Goal: Feedback & Contribution: Contribute content

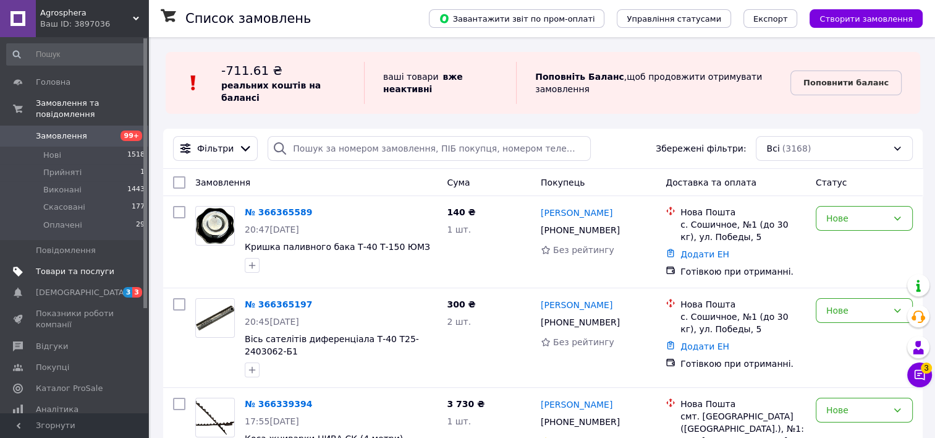
click at [83, 266] on span "Товари та послуги" at bounding box center [75, 271] width 79 height 11
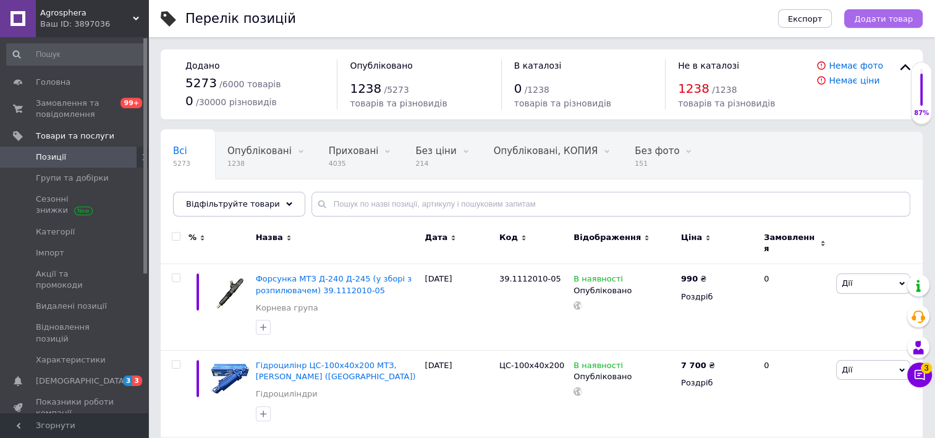
click at [896, 20] on span "Додати товар" at bounding box center [883, 18] width 59 height 9
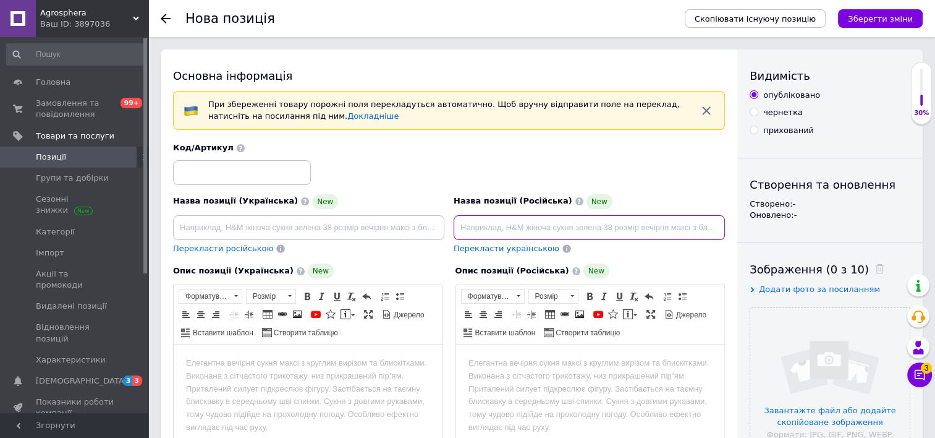
click at [516, 223] on input at bounding box center [589, 227] width 271 height 25
paste input "Ліхтар передний ФП-204 (МТЗ, ЮМЗ-6, Т-40) металевий корпус"
type input "Ліхтар передний ФП-204 (МТЗ, ЮМЗ-6, Т-40) металевий корпус"
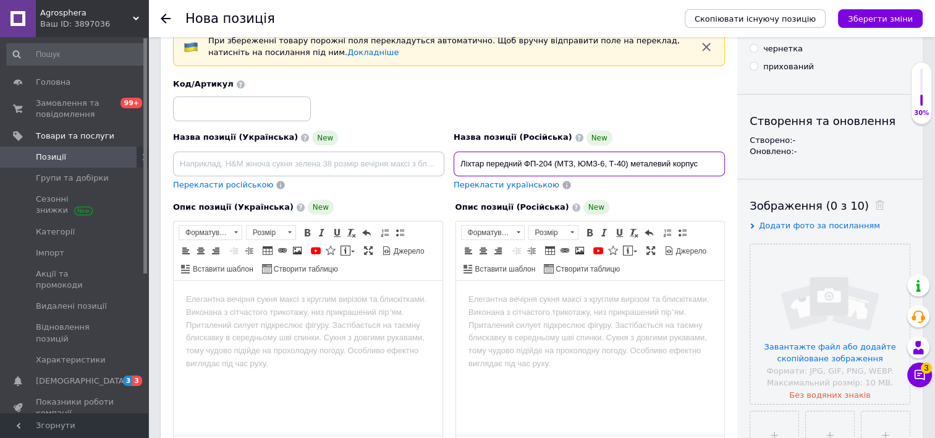
scroll to position [64, 0]
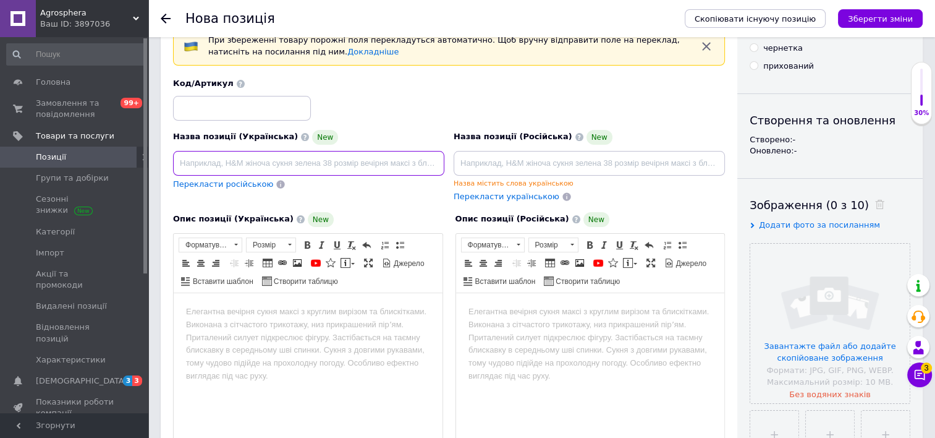
click at [361, 161] on input at bounding box center [308, 163] width 271 height 25
paste input "Ліхтар передний ФП-204 (МТЗ, ЮМЗ-6, Т-40) металевий корпус"
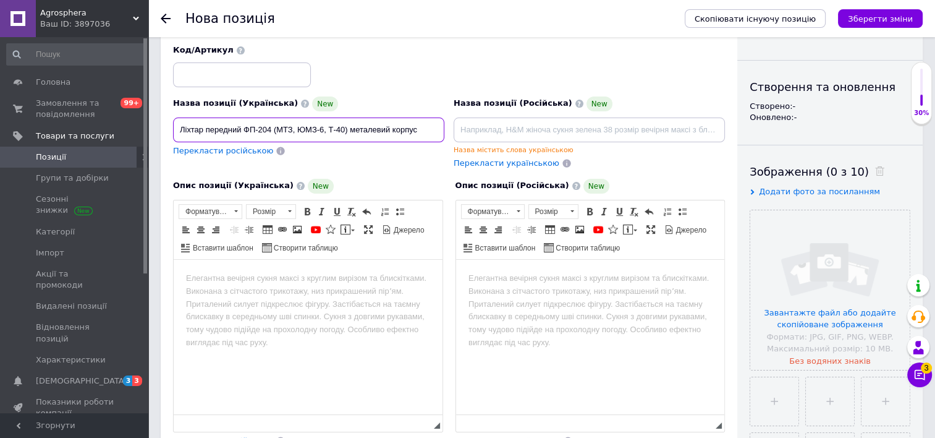
scroll to position [99, 0]
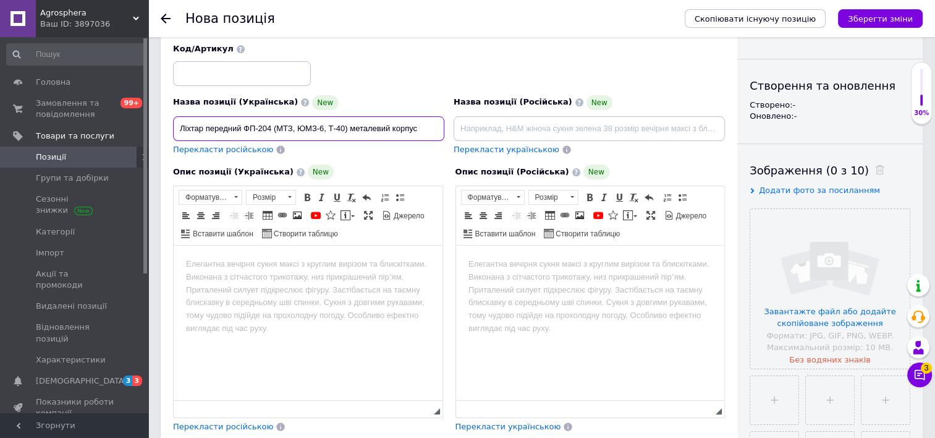
drag, startPoint x: 244, startPoint y: 134, endPoint x: 271, endPoint y: 134, distance: 26.6
click at [271, 134] on input "Ліхтар передний ФП-204 (МТЗ, ЮМЗ-6, Т-40) металевий корпус" at bounding box center [308, 128] width 271 height 25
type input "Ліхтар передний ФП-204 (МТЗ, ЮМЗ-6, Т-40) металевий корпус"
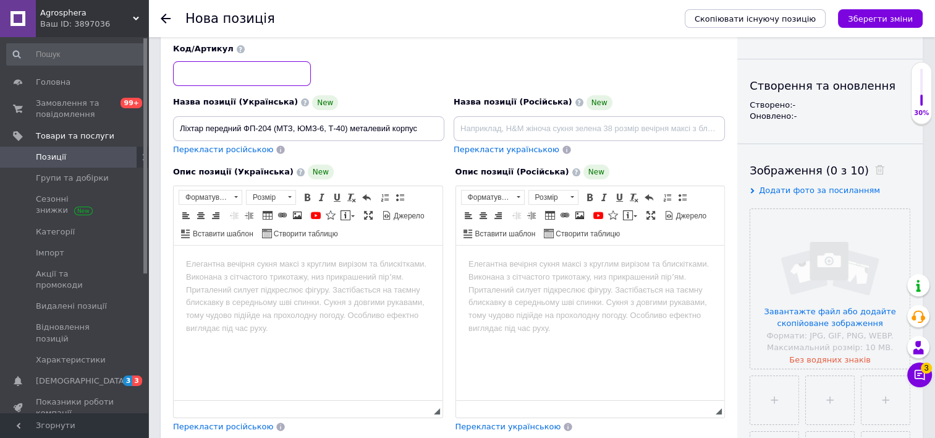
click at [264, 73] on input at bounding box center [242, 73] width 138 height 25
paste input "ФП-204"
click at [177, 74] on input "ФП-204" at bounding box center [242, 73] width 138 height 25
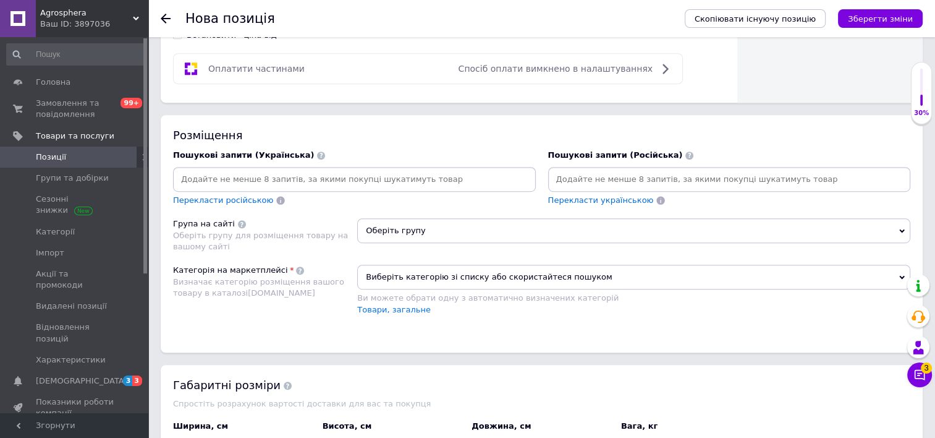
scroll to position [696, 0]
type input "ФП-204"
click at [200, 171] on input at bounding box center [355, 180] width 358 height 19
paste input "ФП-204"
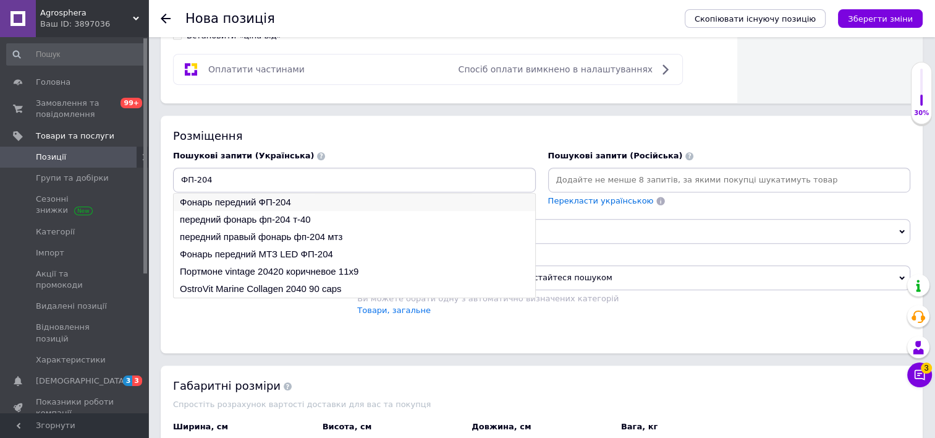
type input "ФП-204"
click at [208, 198] on li "Фонарь передний ФП-204" at bounding box center [355, 201] width 362 height 17
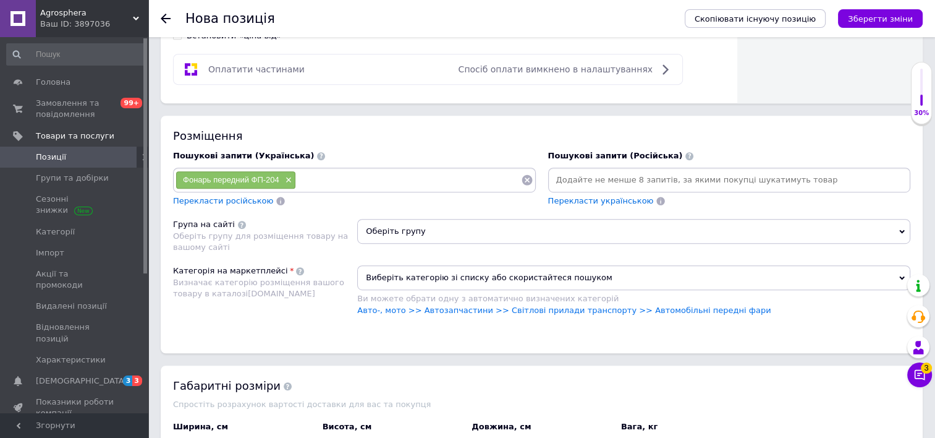
click at [566, 176] on input at bounding box center [730, 180] width 358 height 19
paste input "ФП-204"
type input "ФП-204"
click at [423, 179] on input at bounding box center [408, 180] width 224 height 19
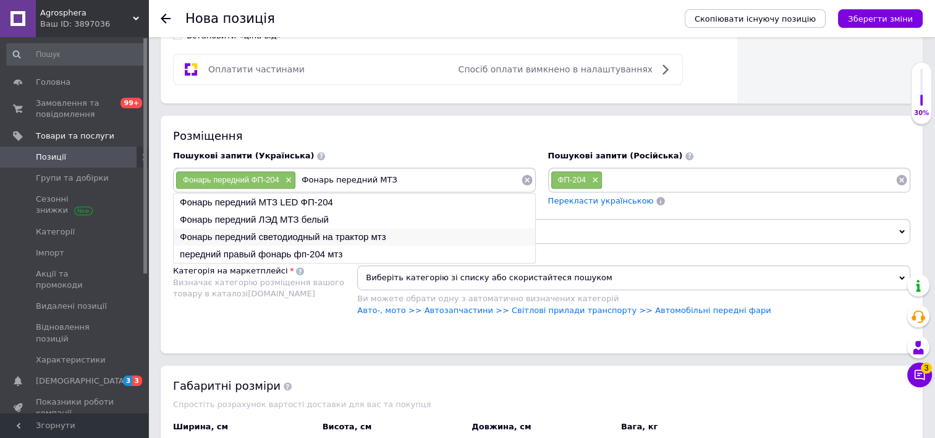
type input "Фонарь передний МТЗ"
click at [349, 232] on li "Фонарь передний светодиодный на трактор мтз" at bounding box center [355, 236] width 362 height 17
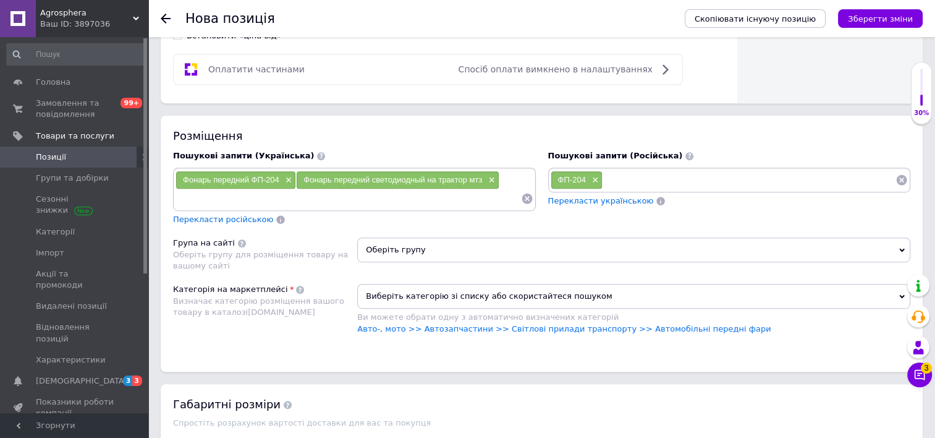
click at [624, 171] on input at bounding box center [749, 180] width 293 height 19
type input "A"
type input "Фонарь передний МТЗ"
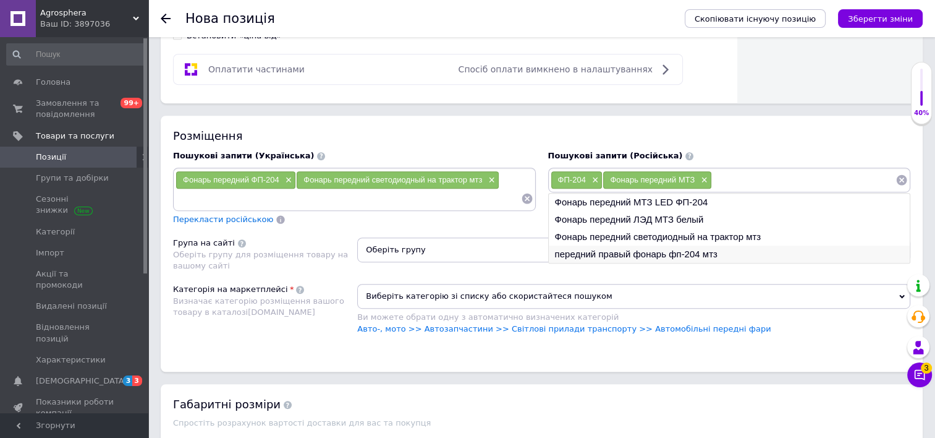
click at [670, 257] on li "передний правый фонарь фп-204 мтз" at bounding box center [730, 253] width 362 height 17
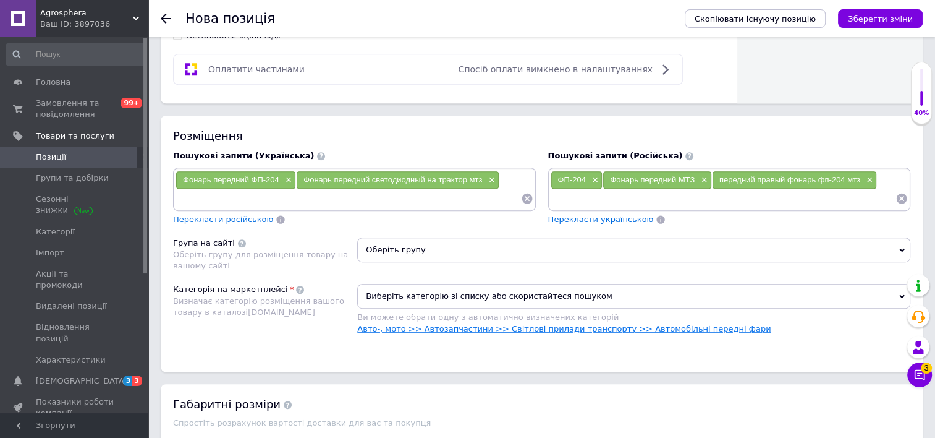
click at [450, 326] on link "Авто-, мото >> Автозапчастини >> Світлові прилади транспорту >> Автомобільні пе…" at bounding box center [564, 328] width 414 height 9
click at [431, 247] on span "Оберіть групу" at bounding box center [633, 249] width 553 height 25
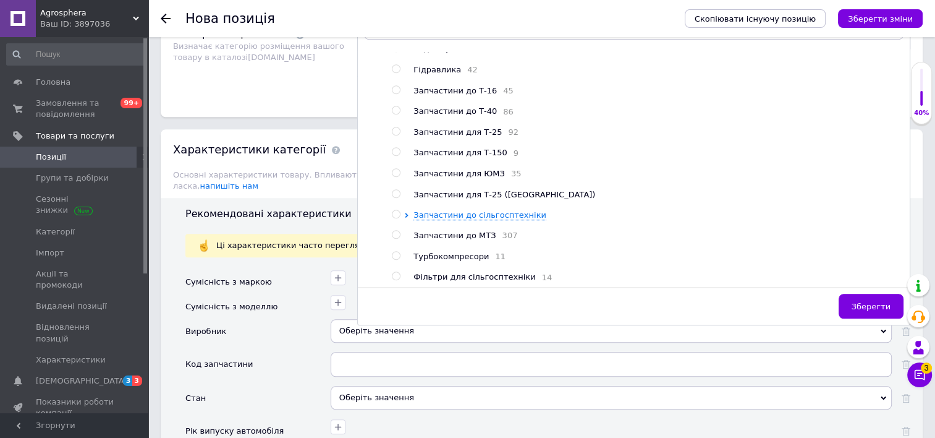
scroll to position [326, 0]
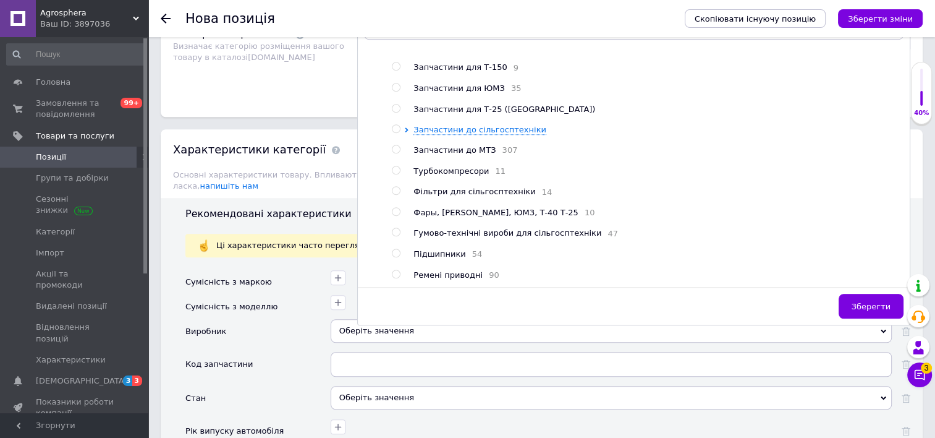
click at [394, 208] on input "radio" at bounding box center [396, 212] width 8 height 8
radio input "true"
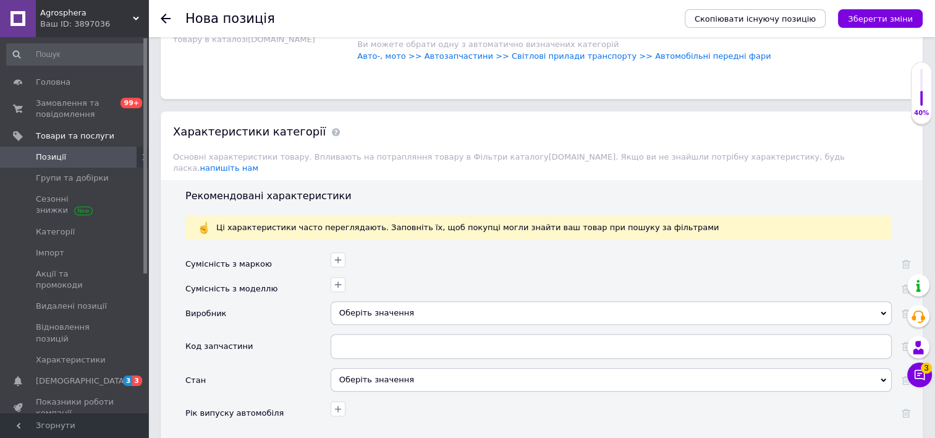
scroll to position [999, 0]
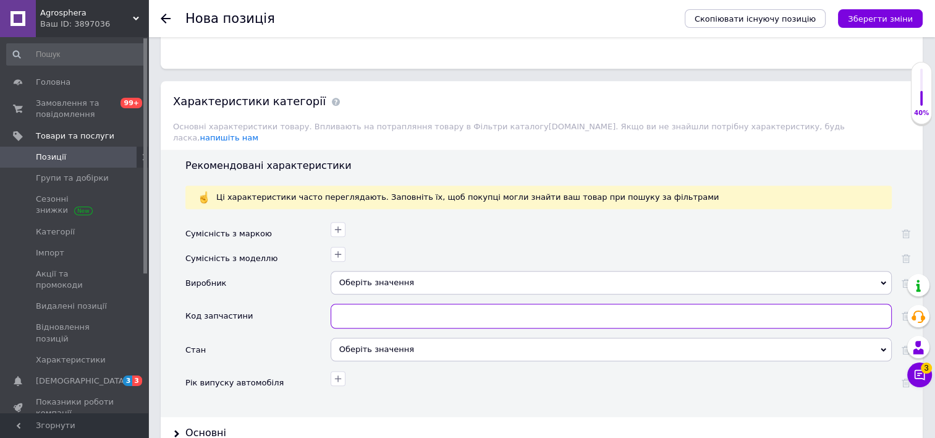
click at [360, 304] on input "text" at bounding box center [611, 316] width 561 height 25
paste input "ФП-204"
type input "ФП-204"
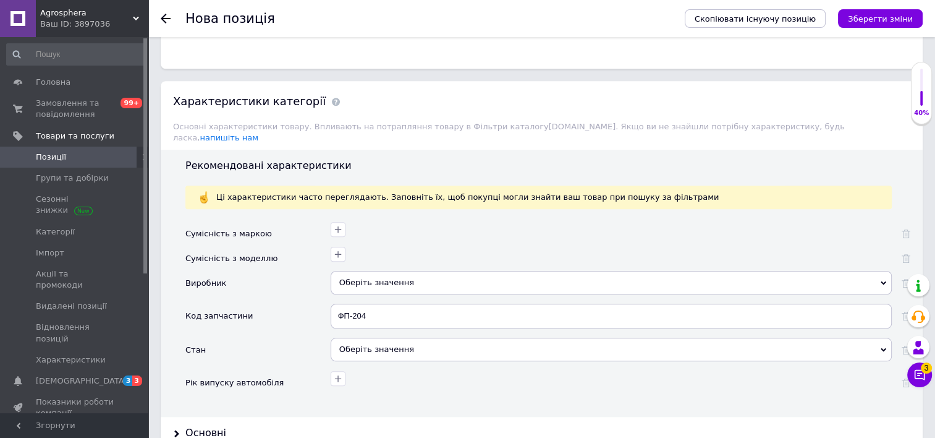
click at [351, 338] on div "Оберіть значення" at bounding box center [611, 349] width 561 height 23
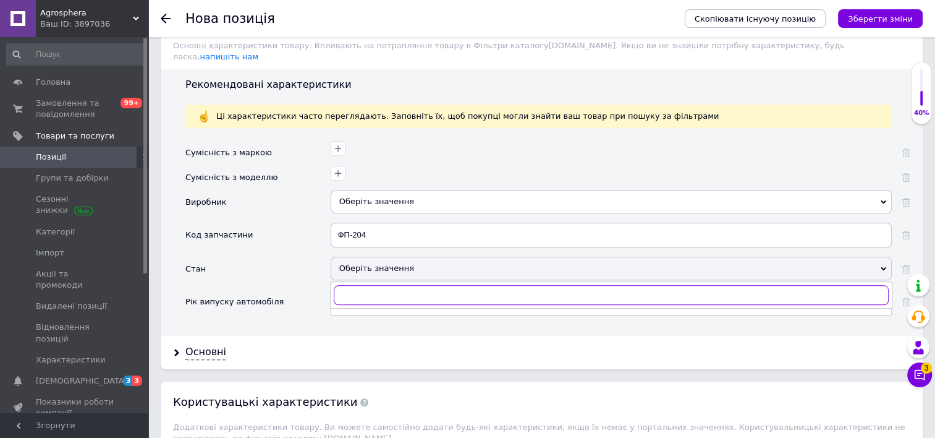
scroll to position [1079, 0]
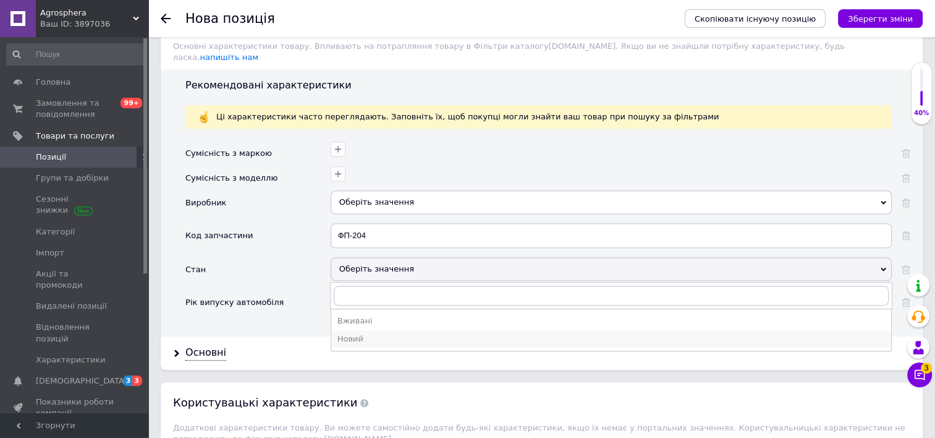
click at [356, 333] on div "Новий" at bounding box center [612, 338] width 548 height 11
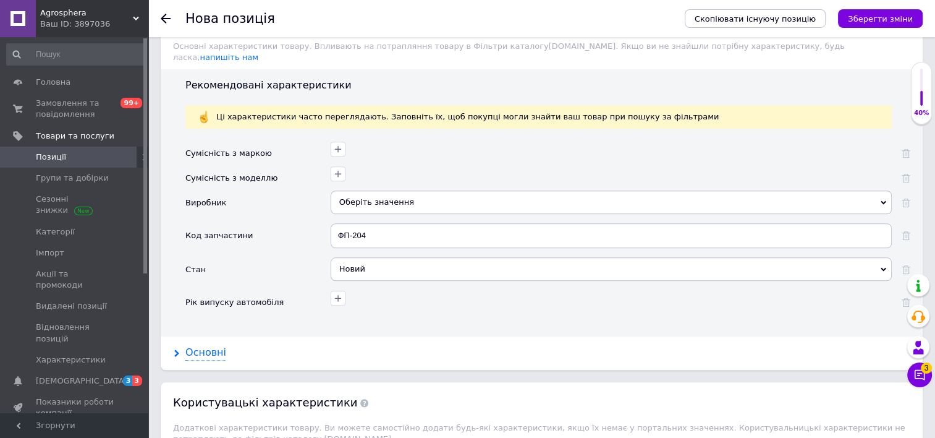
click at [198, 346] on div "Основні" at bounding box center [205, 353] width 41 height 14
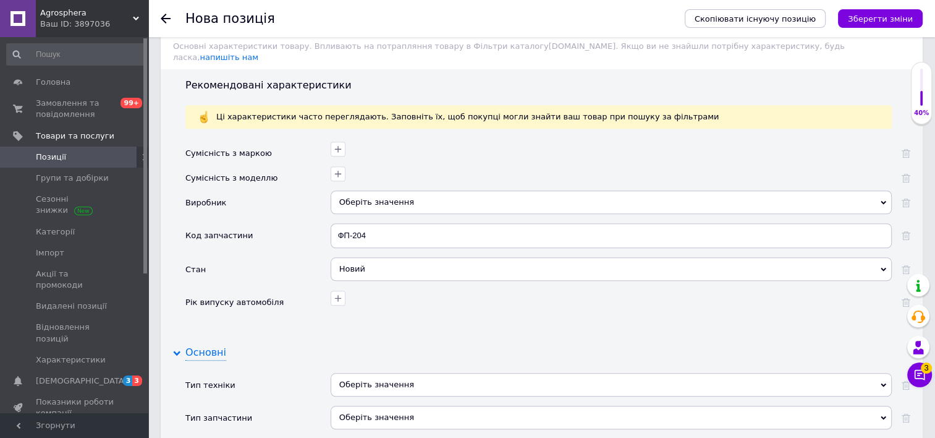
scroll to position [1312, 0]
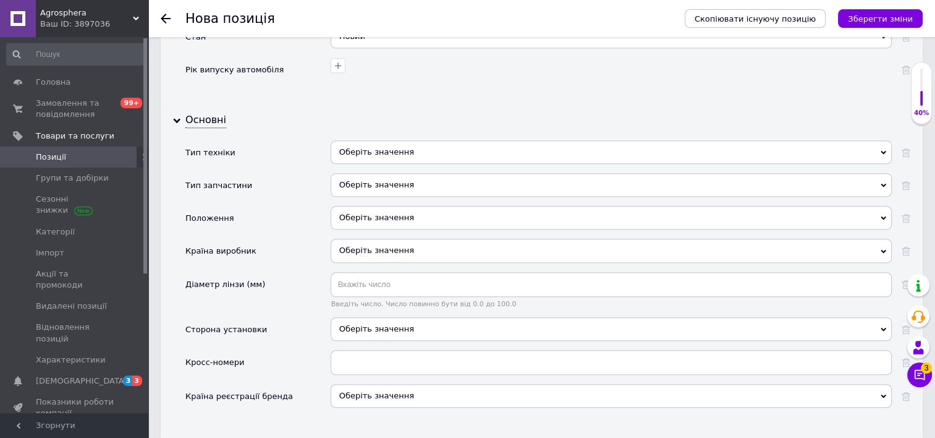
click at [373, 239] on div "Оберіть значення" at bounding box center [611, 250] width 561 height 23
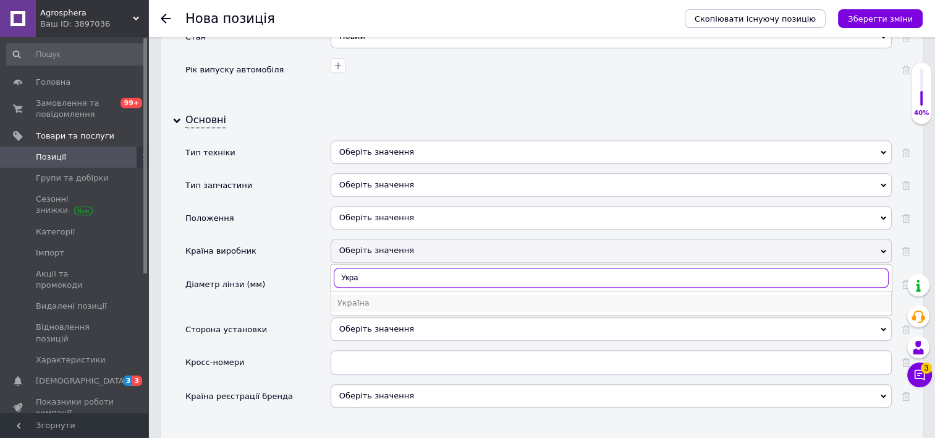
type input "Укра"
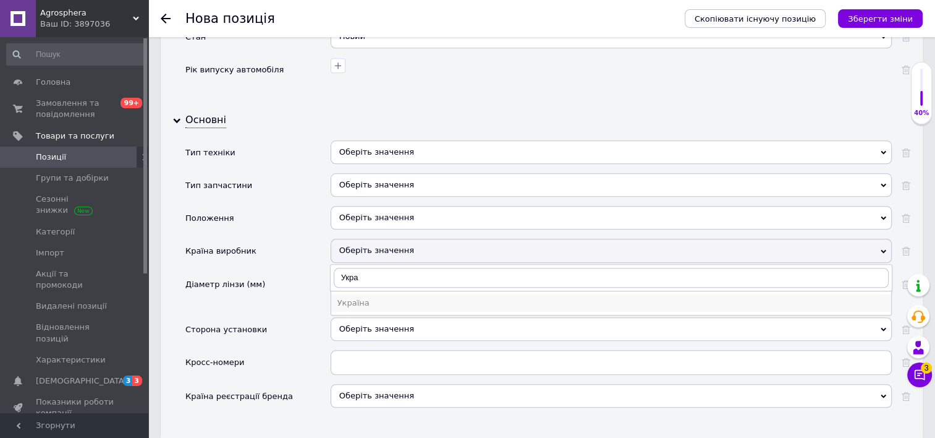
click at [366, 297] on div "Україна" at bounding box center [612, 302] width 548 height 11
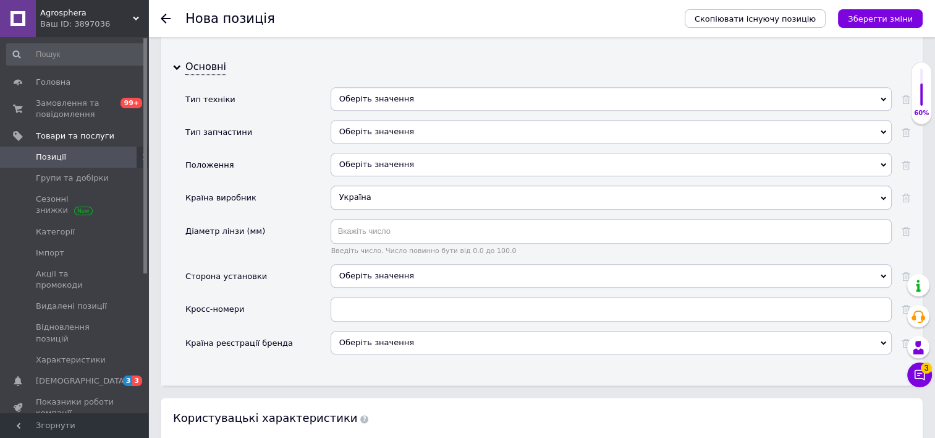
scroll to position [1365, 0]
click at [390, 87] on div "Оберіть значення" at bounding box center [611, 98] width 561 height 23
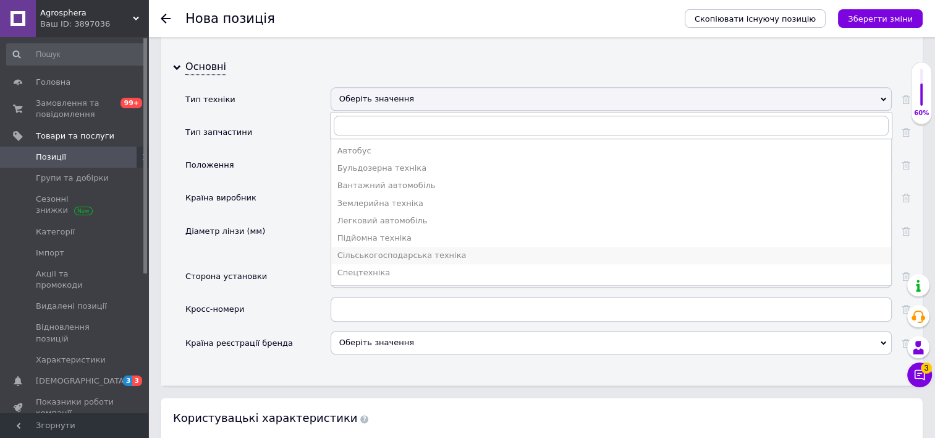
click at [394, 250] on div "Сільськогосподарська техніка" at bounding box center [612, 255] width 548 height 11
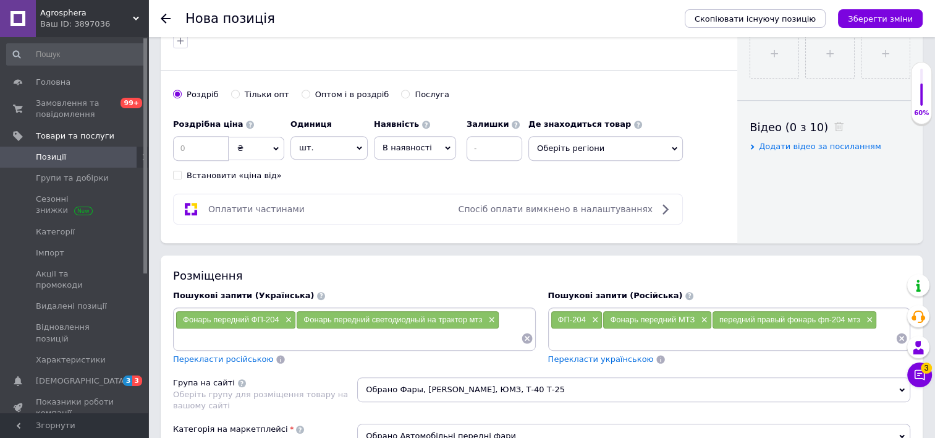
scroll to position [558, 0]
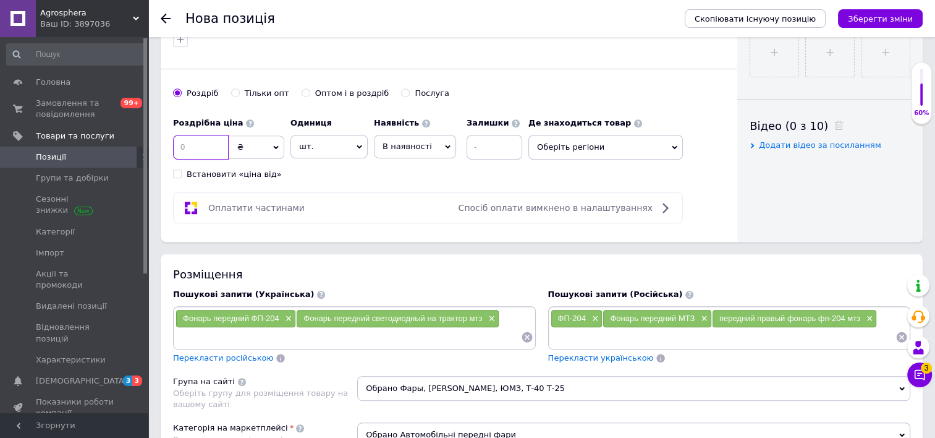
click at [203, 151] on input at bounding box center [201, 147] width 56 height 25
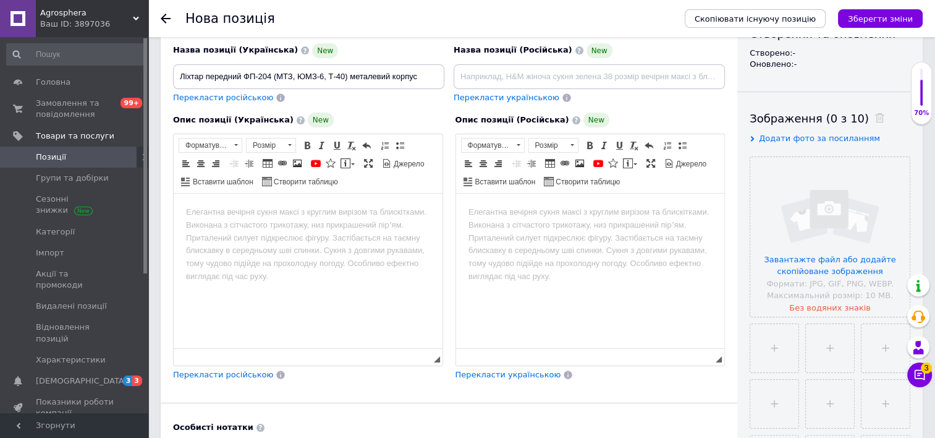
scroll to position [120, 0]
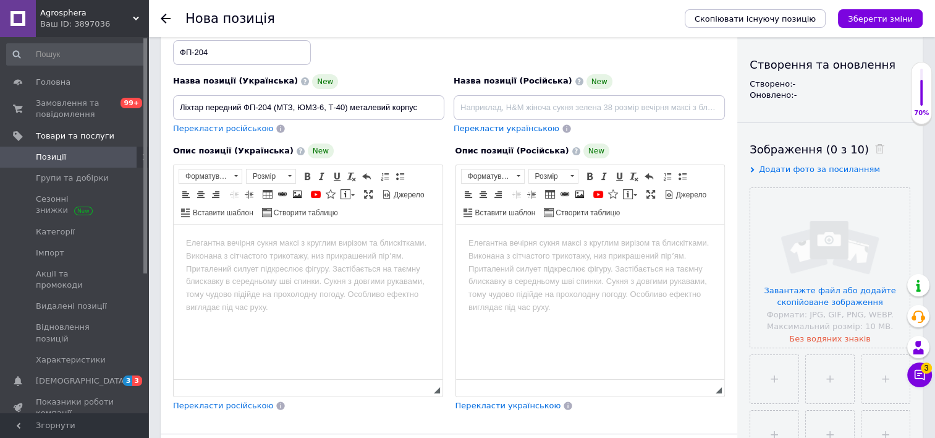
type input "90"
click at [382, 108] on input "Ліхтар передний ФП-204 (МТЗ, ЮМЗ-6, Т-40) металевий корпус" at bounding box center [308, 107] width 271 height 25
click at [475, 98] on input at bounding box center [589, 107] width 271 height 25
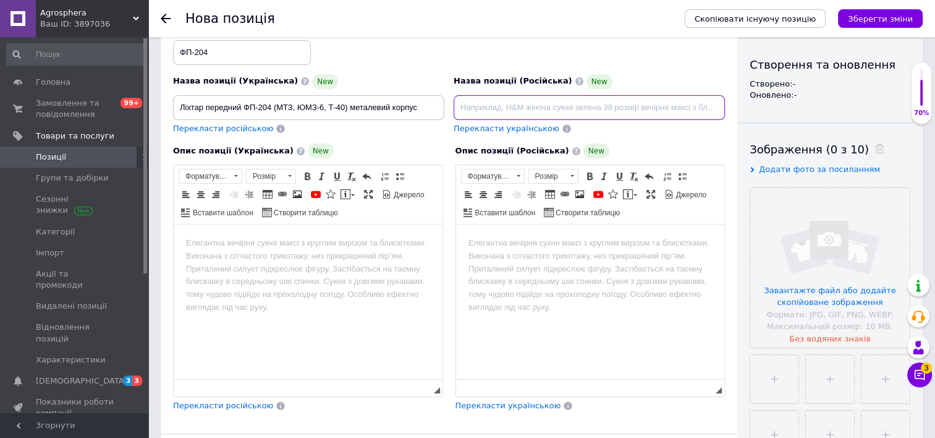
paste input "Фонарь передний ФП-204 (МТЗ, ЮМЗ-6, Т-40) металлический корпус"
click at [475, 98] on input "Фонарь передний ФП-204 (МТЗ, ЮМЗ-6, Т-40) металлический корпус" at bounding box center [589, 107] width 271 height 25
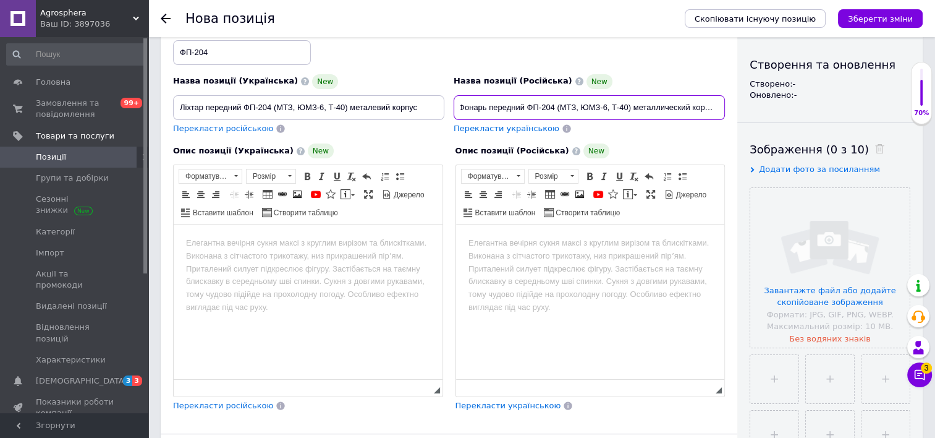
type input "Фонарь передний ФП-204 (МТЗ, ЮМЗ-6, Т-40) металлический корпус"
click at [543, 262] on html at bounding box center [590, 243] width 269 height 38
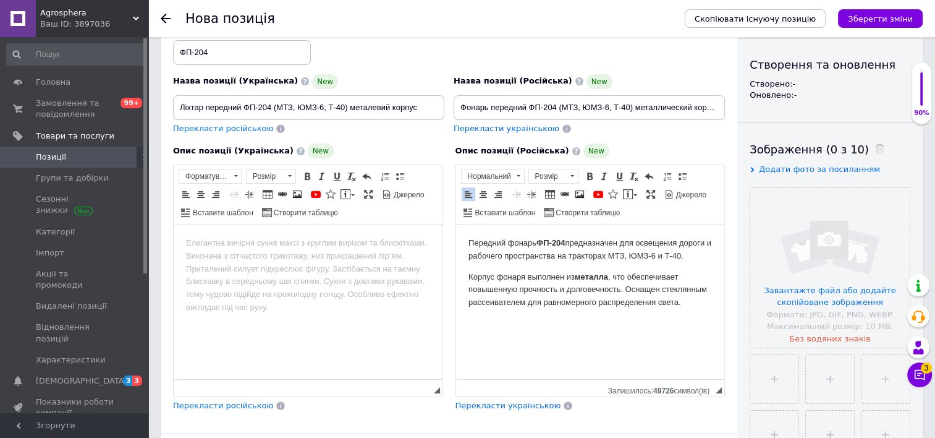
scroll to position [120, 0]
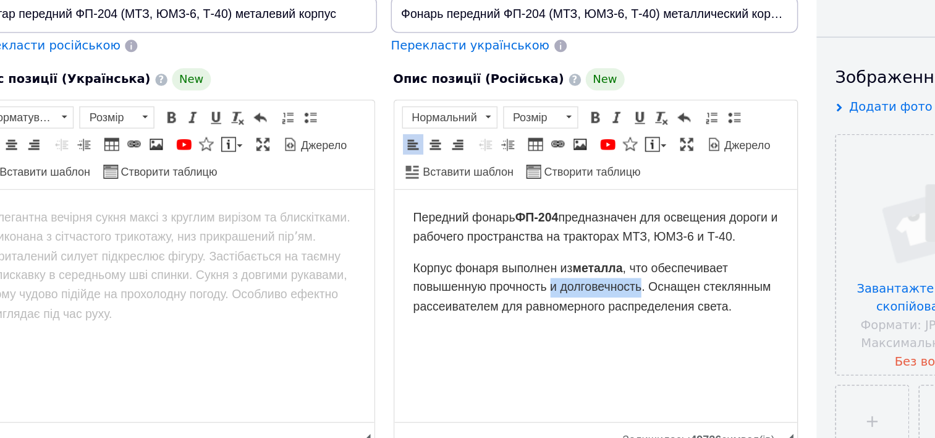
drag, startPoint x: 496, startPoint y: 257, endPoint x: 556, endPoint y: 256, distance: 60.0
click at [556, 256] on p "Корпус фонаря выполнен из металла , что обеспечивает повышенную прочность и дол…" at bounding box center [528, 255] width 244 height 38
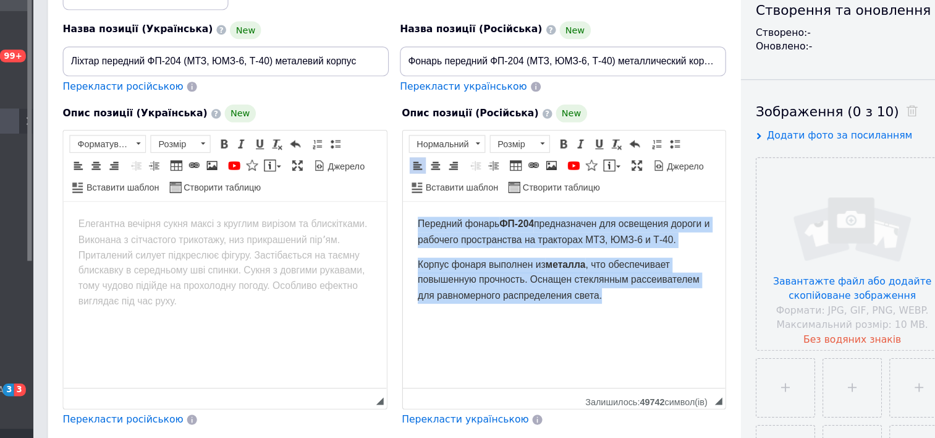
drag, startPoint x: 410, startPoint y: 218, endPoint x: 621, endPoint y: 304, distance: 227.9
click at [621, 299] on html "Передний фонарь ФП-204 предназначен для освещения дороги и рабочего пространств…" at bounding box center [536, 250] width 269 height 97
click at [571, 175] on span at bounding box center [573, 176] width 4 height 2
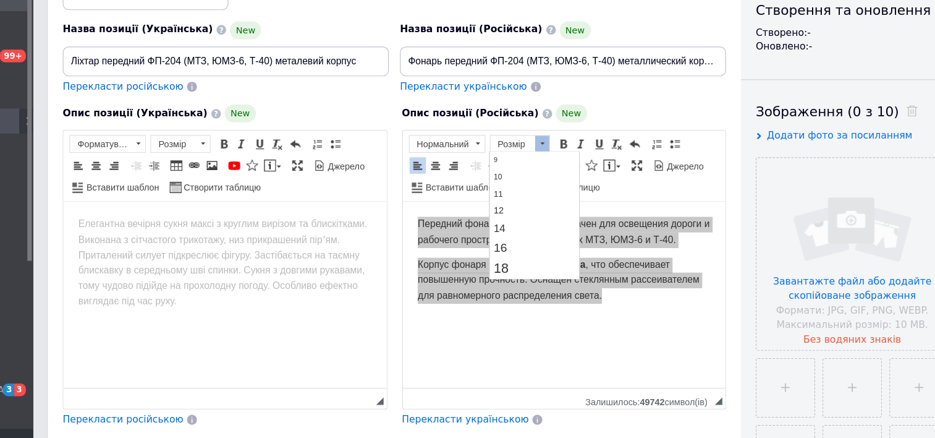
scroll to position [57, 0]
click at [514, 218] on link "16" at bounding box center [526, 222] width 73 height 16
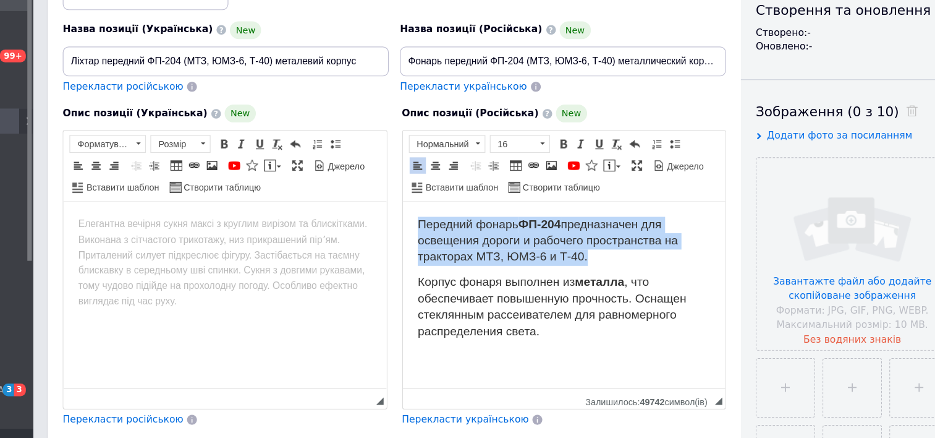
scroll to position [120, 0]
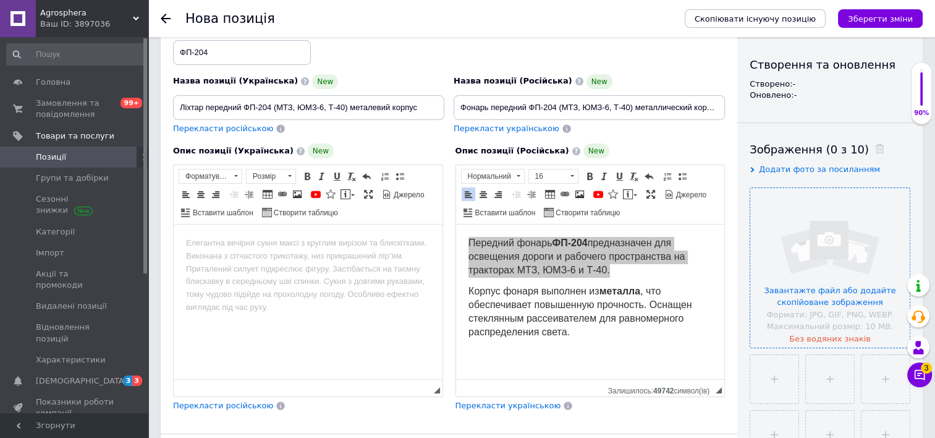
click at [770, 224] on input "file" at bounding box center [829, 267] width 159 height 159
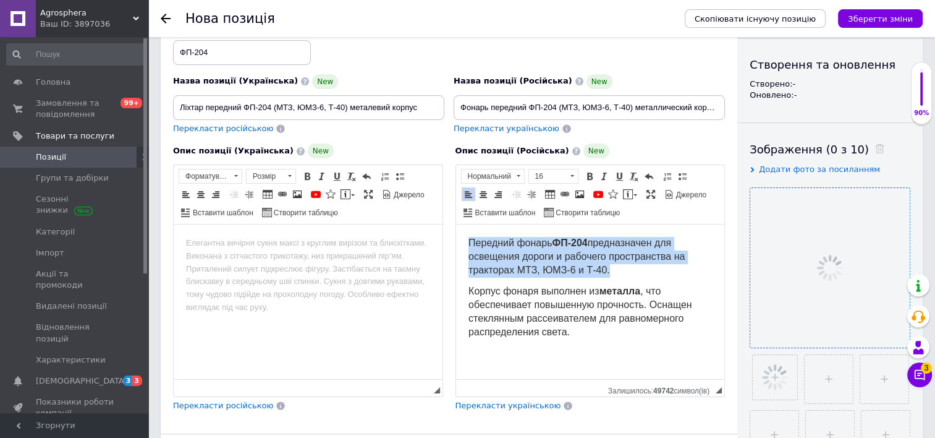
click at [472, 257] on span "Передний фонарь ФП-204 предназначен для освещения дороги и рабочего пространств…" at bounding box center [576, 256] width 216 height 38
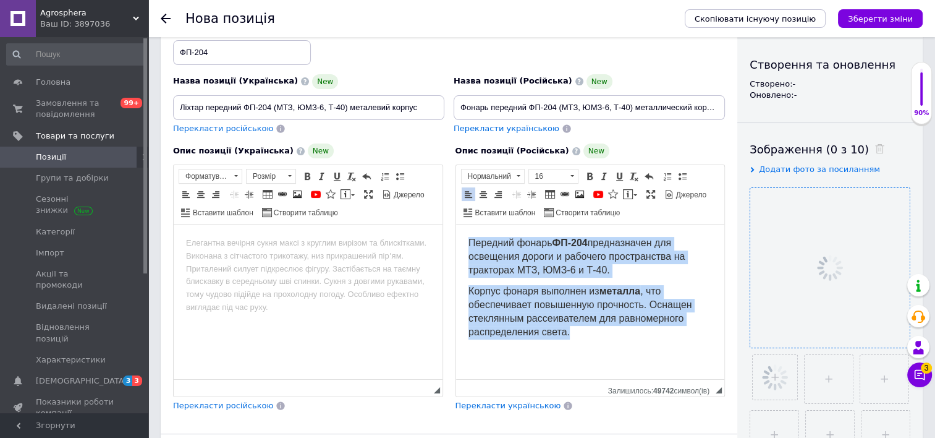
drag, startPoint x: 465, startPoint y: 237, endPoint x: 624, endPoint y: 348, distance: 194.0
click at [624, 348] on html "Передний фонарь ФП-204 предназначен для освещения дороги и рабочего пространств…" at bounding box center [590, 287] width 269 height 127
copy body "Передний фонарь ФП-204 предназначен для освещения дороги и рабочего пространств…"
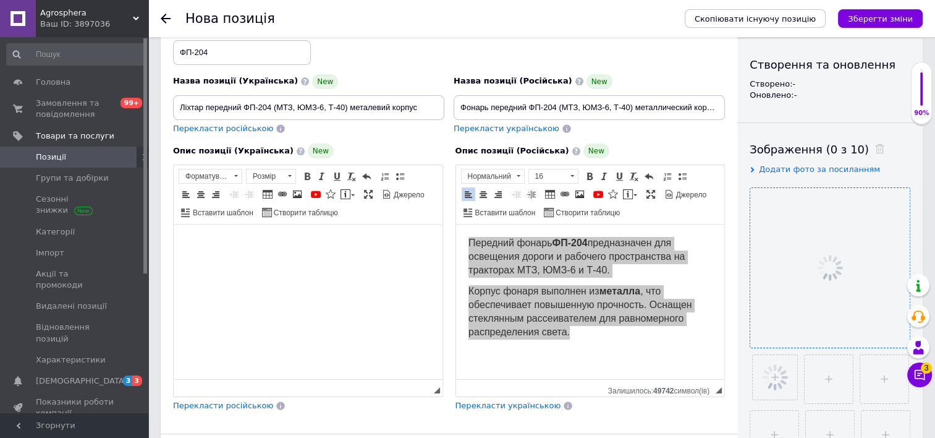
click at [263, 262] on html at bounding box center [308, 243] width 269 height 38
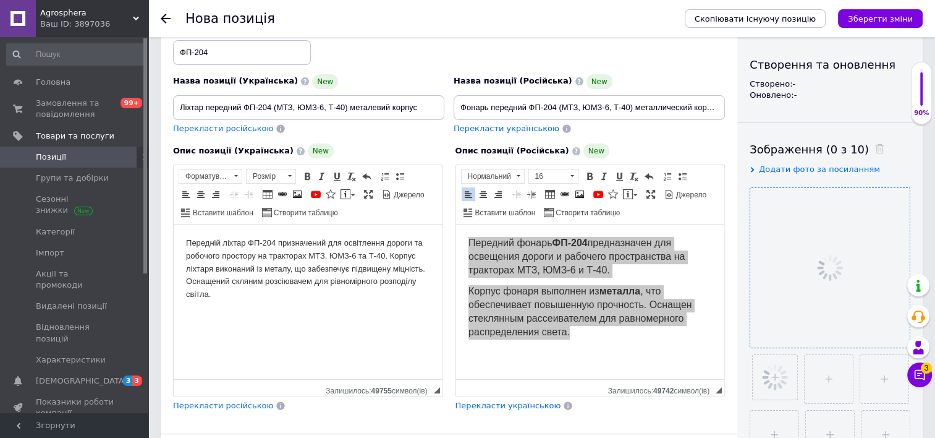
click at [392, 252] on body "Передній ліхтар ФП-204 призначений для освітлення дороги та робочого простору н…" at bounding box center [308, 269] width 244 height 64
click at [389, 253] on body "Передній ліхтар ФП-204 призначений для освітлення дороги та робочого простору н…" at bounding box center [308, 269] width 244 height 64
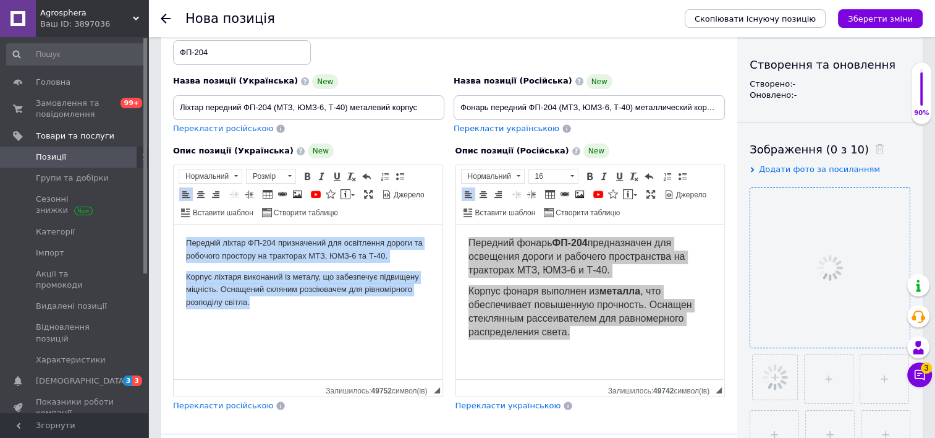
drag, startPoint x: 180, startPoint y: 242, endPoint x: 294, endPoint y: 320, distance: 137.9
click at [294, 320] on html "Передній ліхтар ФП-204 призначений для освітлення дороги та робочого простору н…" at bounding box center [308, 272] width 269 height 97
click at [288, 175] on span at bounding box center [290, 176] width 4 height 2
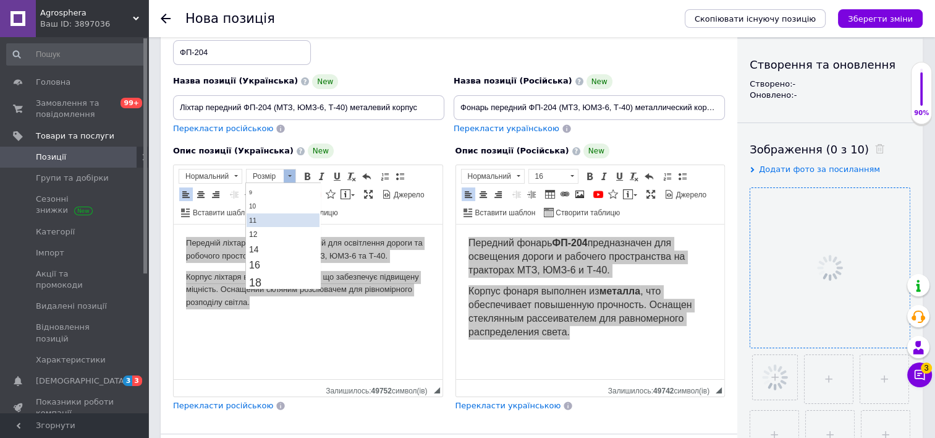
scroll to position [46, 0]
click at [298, 263] on link "16" at bounding box center [283, 264] width 73 height 16
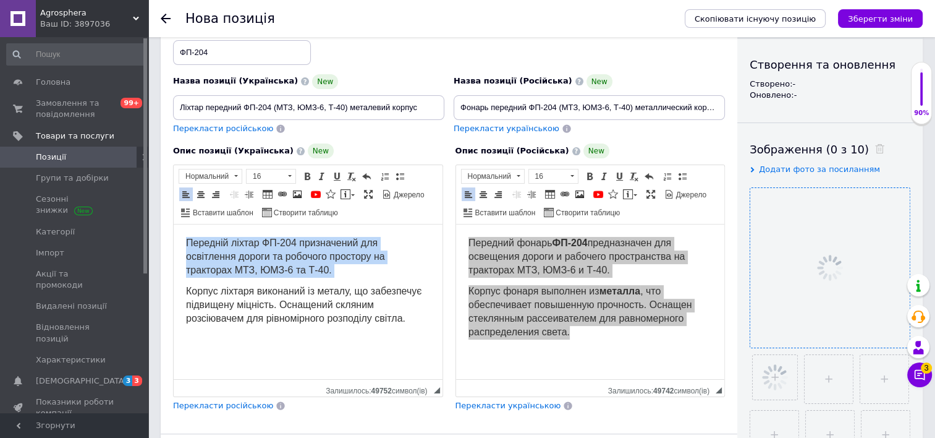
scroll to position [0, 0]
click at [298, 281] on body "Передній ліхтар ФП-204 призначений для освітлення дороги та робочого простору н…" at bounding box center [308, 281] width 244 height 89
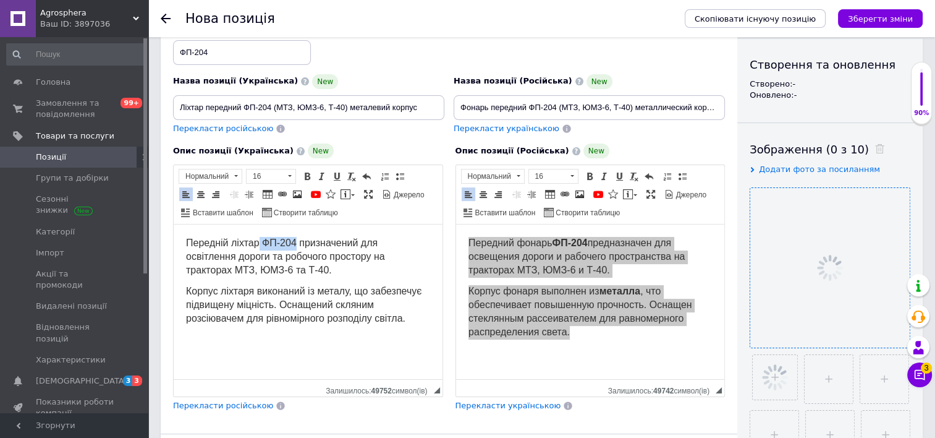
drag, startPoint x: 260, startPoint y: 239, endPoint x: 297, endPoint y: 239, distance: 37.1
click at [297, 239] on span "Передній ліхтар ФП-204 призначений для освітлення дороги та робочого простору н…" at bounding box center [285, 256] width 199 height 38
click at [305, 174] on span at bounding box center [307, 176] width 10 height 10
click at [297, 266] on span "Передній ліхтар ФП-204 призначений для освітлення дороги та робочого простору н…" at bounding box center [306, 256] width 240 height 38
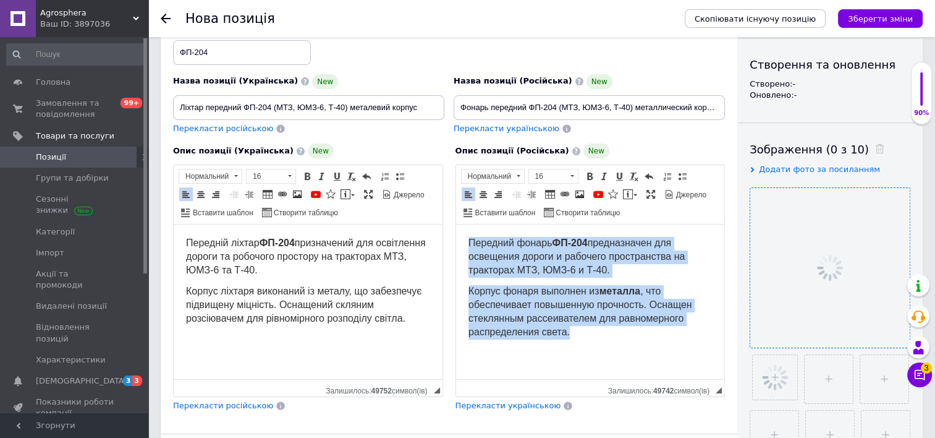
click at [563, 300] on span "Корпус фонаря выполнен из металла , что обеспечивает повышенную прочность. Осна…" at bounding box center [580, 311] width 224 height 51
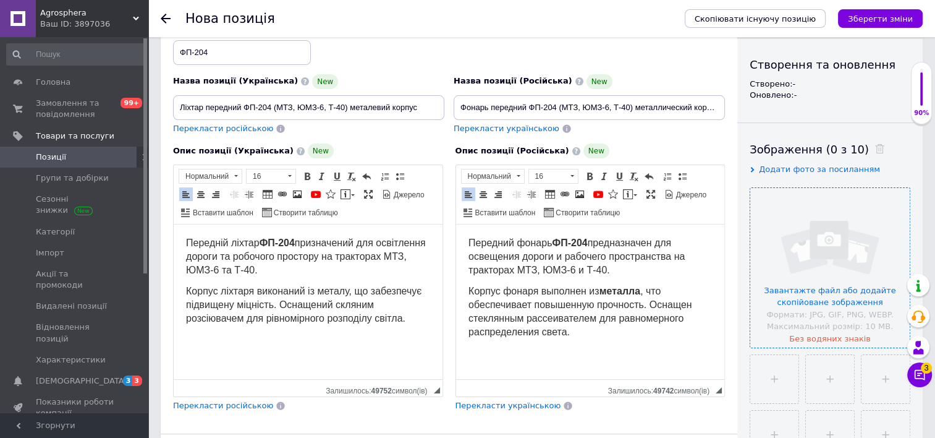
click at [321, 294] on span "Корпус ліхтаря виконаний із металу, що забезпечує підвищену міцність. Оснащений…" at bounding box center [304, 305] width 236 height 38
click at [307, 171] on span at bounding box center [307, 176] width 10 height 10
click at [319, 279] on body "Передній ліхтар ФП-204 призначений для освітлення дороги та робочого простору н…" at bounding box center [308, 281] width 244 height 89
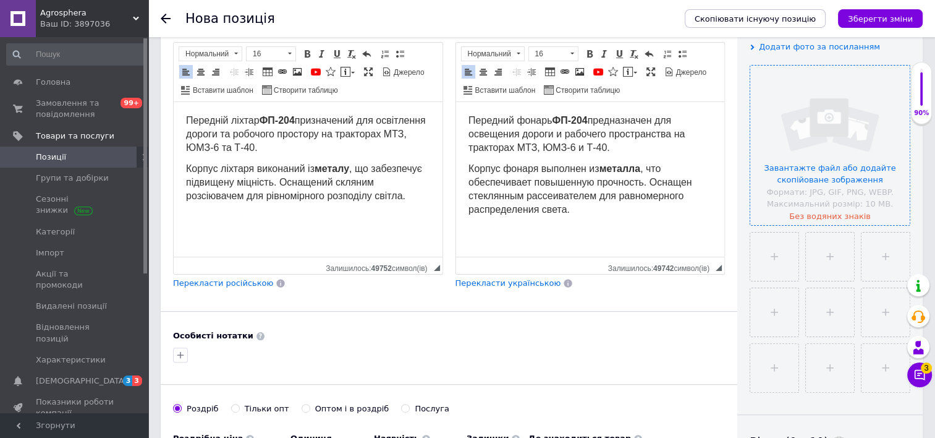
scroll to position [242, 0]
click at [779, 138] on input "file" at bounding box center [829, 145] width 159 height 159
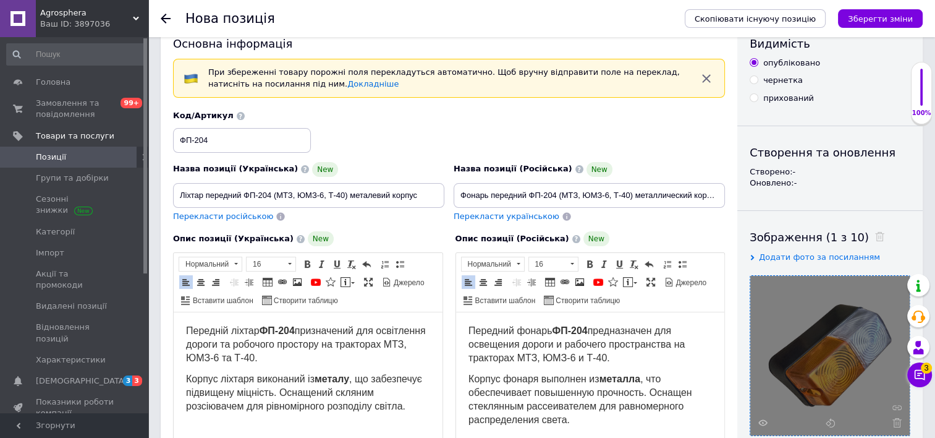
scroll to position [32, 0]
click at [863, 16] on icon "Зберегти зміни" at bounding box center [880, 18] width 65 height 9
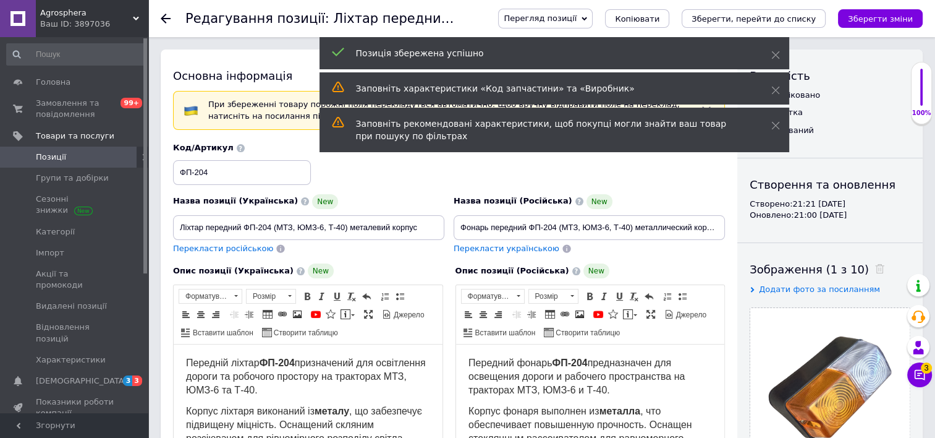
click at [166, 18] on use at bounding box center [166, 19] width 10 height 10
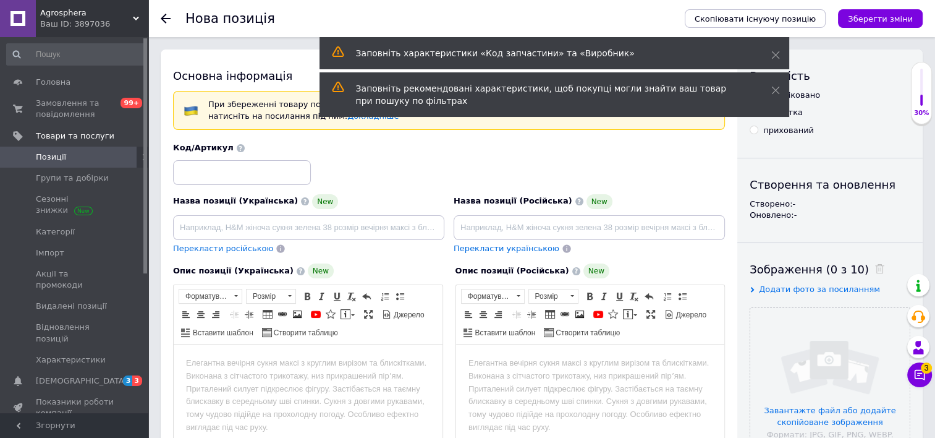
click at [166, 18] on use at bounding box center [166, 19] width 10 height 10
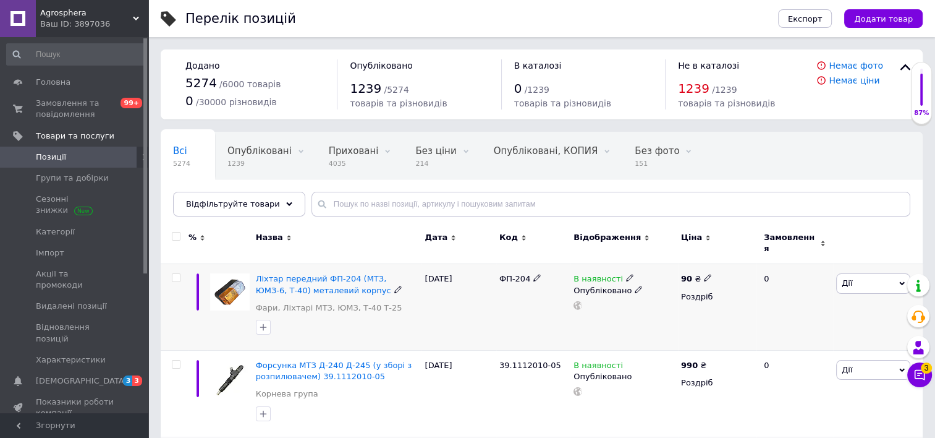
click at [704, 274] on icon at bounding box center [707, 277] width 7 height 7
type input "9"
type input "180"
click at [658, 179] on div "Всі 5274 Опубліковані 1239 Видалити Редагувати Приховані 4035 Видалити Редагува…" at bounding box center [542, 180] width 762 height 102
